Goal: Information Seeking & Learning: Check status

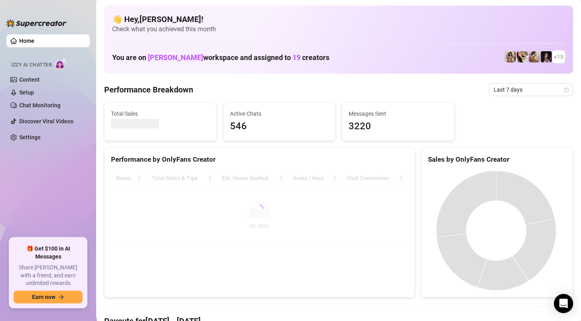
click at [562, 154] on div "Sales by OnlyFans Creator" at bounding box center [496, 156] width 151 height 17
click at [502, 91] on span "Last 7 days" at bounding box center [530, 90] width 74 height 12
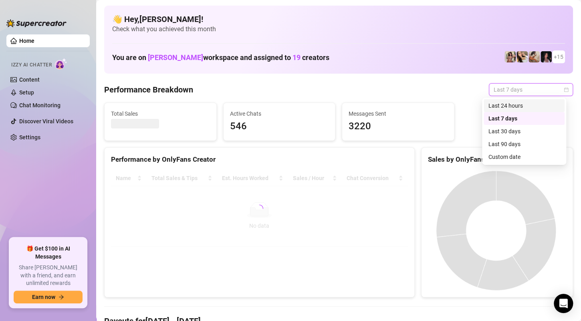
click at [499, 107] on div "Last 24 hours" at bounding box center [523, 105] width 71 height 9
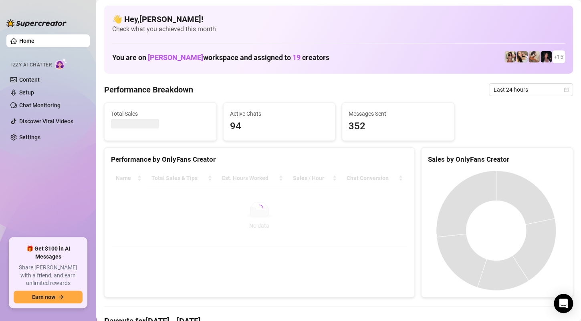
click at [546, 130] on div "Total Sales Active Chats 94 Messages Sent 352" at bounding box center [338, 122] width 475 height 38
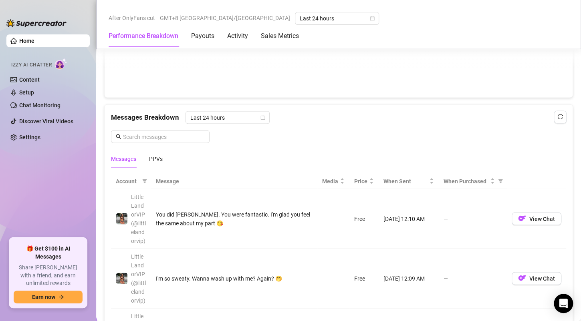
scroll to position [641, 0]
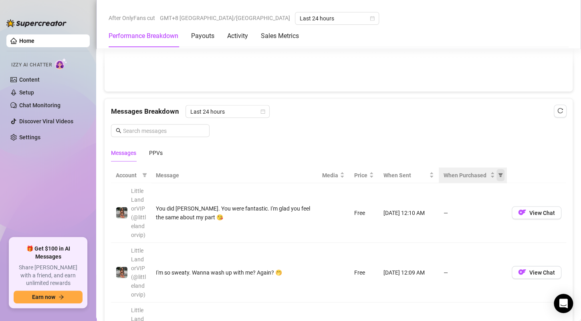
click at [498, 173] on icon "filter" at bounding box center [500, 175] width 4 height 4
click at [482, 202] on span "Purchased" at bounding box center [468, 201] width 46 height 9
radio input "true"
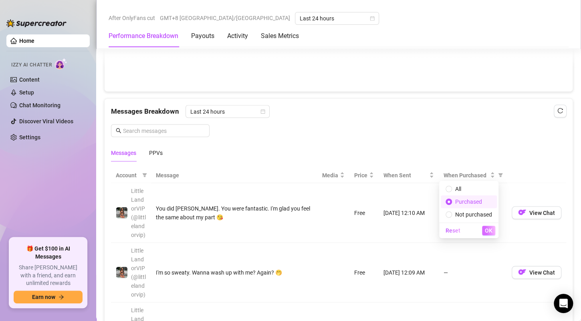
click at [493, 231] on button "OK" at bounding box center [488, 231] width 13 height 10
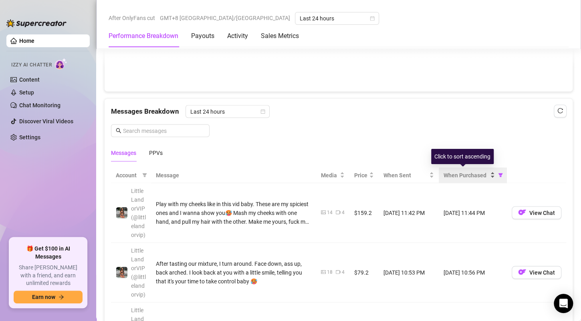
click at [463, 173] on span "When Purchased" at bounding box center [465, 175] width 45 height 9
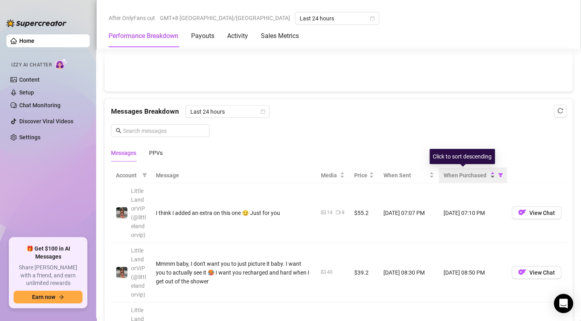
click at [463, 173] on span "When Purchased" at bounding box center [465, 175] width 45 height 9
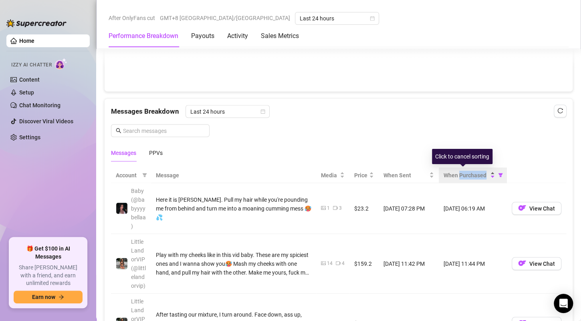
click at [463, 173] on span "When Purchased" at bounding box center [465, 175] width 45 height 9
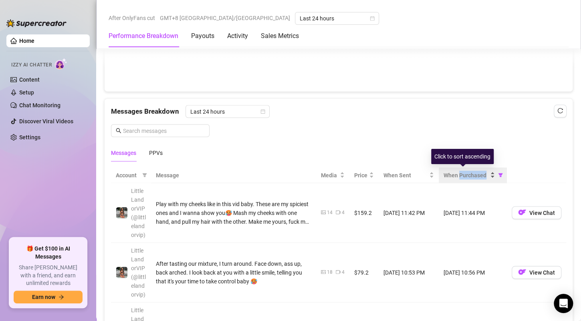
click at [463, 173] on span "When Purchased" at bounding box center [465, 175] width 45 height 9
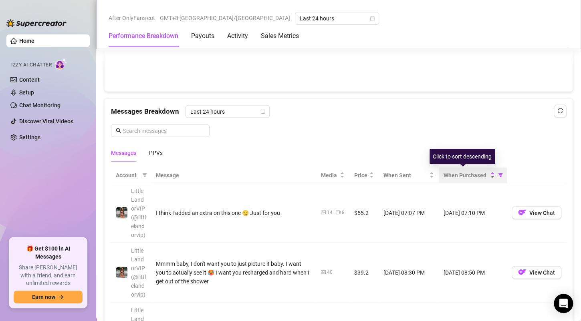
click at [463, 173] on span "When Purchased" at bounding box center [465, 175] width 45 height 9
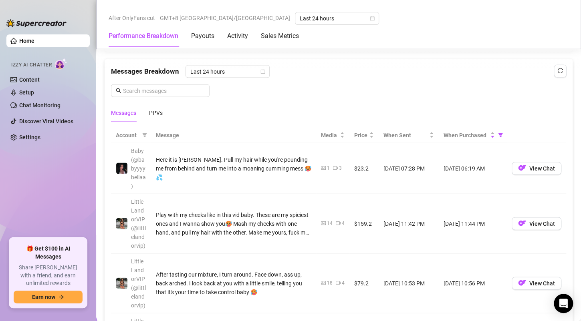
scroll to position [681, 0]
click at [461, 137] on span "When Purchased" at bounding box center [465, 135] width 45 height 9
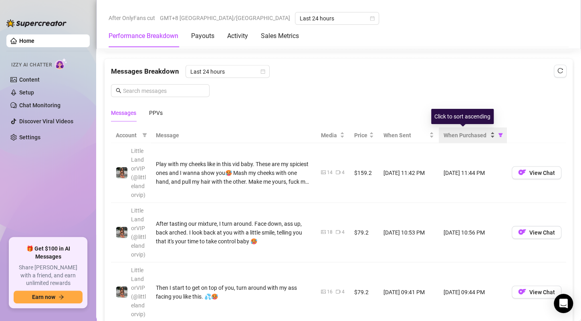
click at [461, 136] on span "When Purchased" at bounding box center [465, 135] width 45 height 9
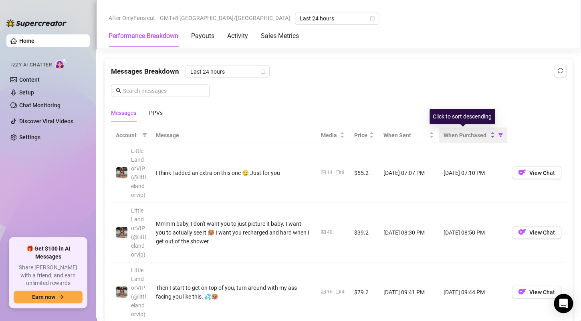
click at [461, 136] on span "When Purchased" at bounding box center [465, 135] width 45 height 9
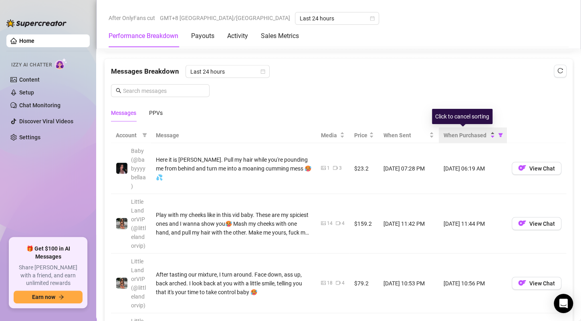
click at [461, 136] on span "When Purchased" at bounding box center [465, 135] width 45 height 9
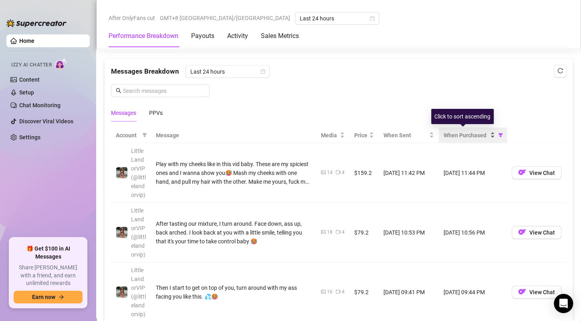
click at [461, 136] on span "When Purchased" at bounding box center [465, 135] width 45 height 9
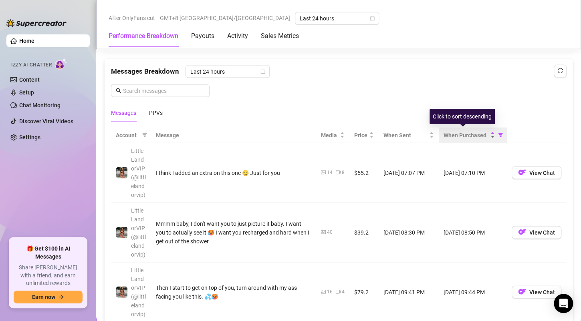
click at [461, 136] on span "When Purchased" at bounding box center [465, 135] width 45 height 9
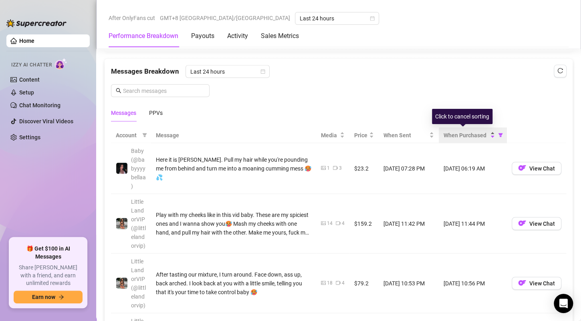
click at [474, 135] on span "When Purchased" at bounding box center [465, 135] width 45 height 9
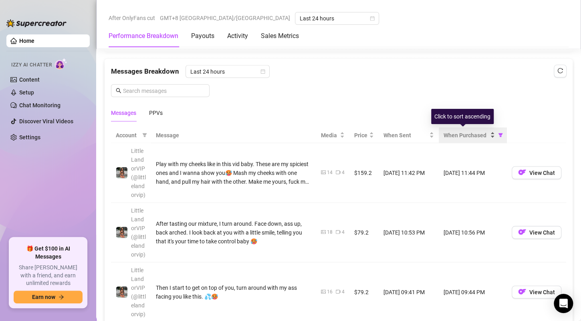
click at [474, 135] on span "When Purchased" at bounding box center [465, 135] width 45 height 9
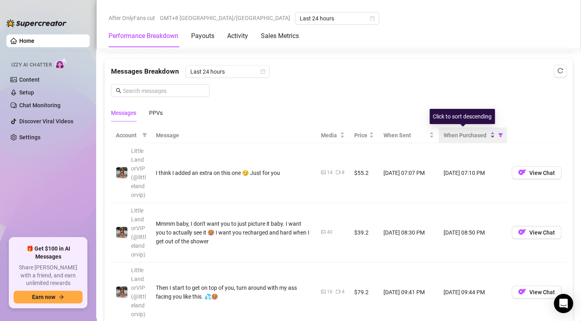
click at [460, 131] on span "When Purchased" at bounding box center [465, 135] width 45 height 9
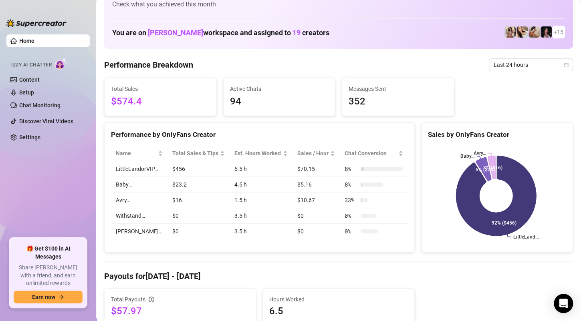
scroll to position [0, 0]
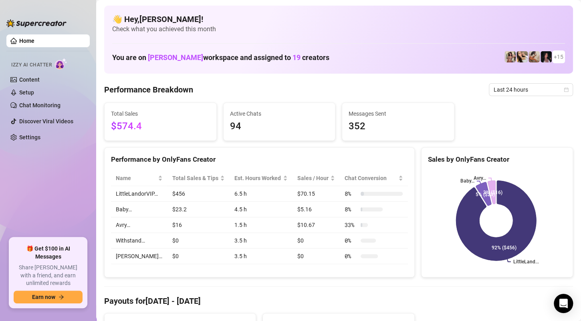
click at [529, 135] on div "Total Sales $574.4 Active Chats 94 Messages Sent 352" at bounding box center [338, 122] width 475 height 38
